Goal: Information Seeking & Learning: Learn about a topic

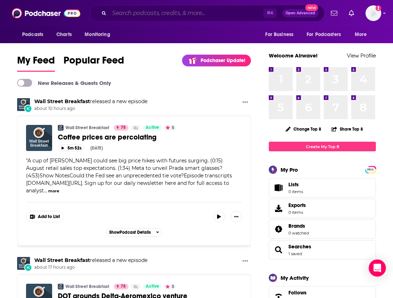
click at [180, 15] on input "Search podcasts, credits, & more..." at bounding box center [186, 12] width 154 height 11
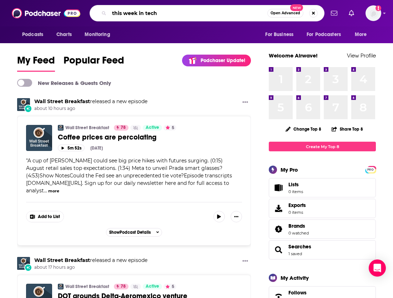
type input "this week in tech"
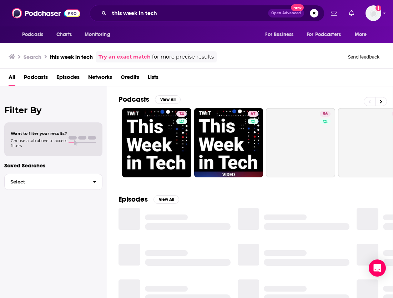
click at [166, 132] on link "74" at bounding box center [156, 142] width 69 height 69
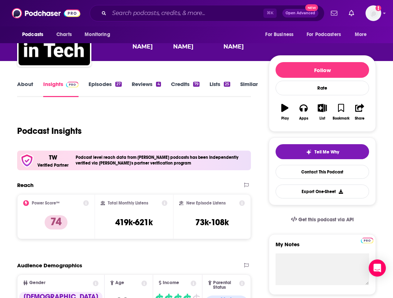
scroll to position [58, 0]
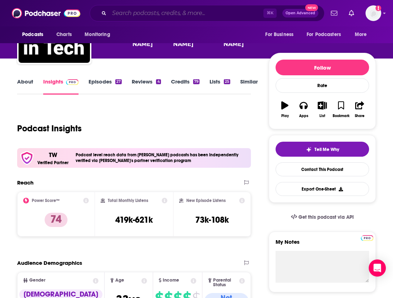
click at [167, 14] on input "Search podcasts, credits, & more..." at bounding box center [186, 12] width 154 height 11
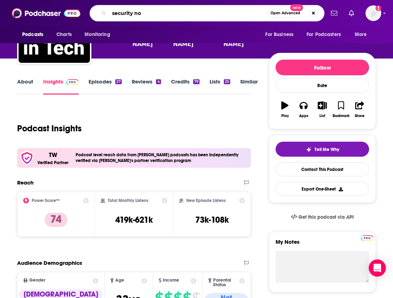
type input "security now"
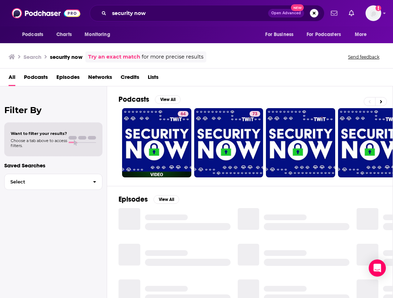
click at [166, 134] on link "64" at bounding box center [156, 142] width 69 height 69
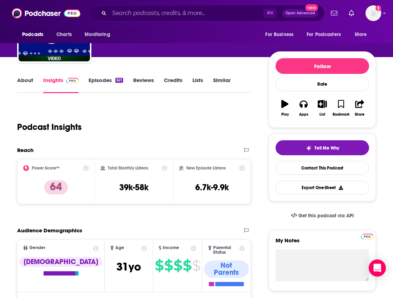
scroll to position [61, 0]
